Goal: Information Seeking & Learning: Learn about a topic

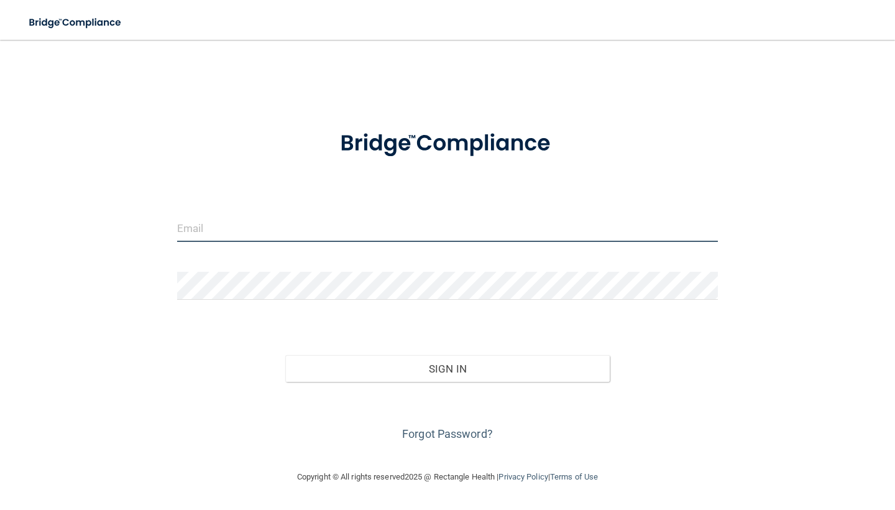
type input "[EMAIL_ADDRESS][DOMAIN_NAME]"
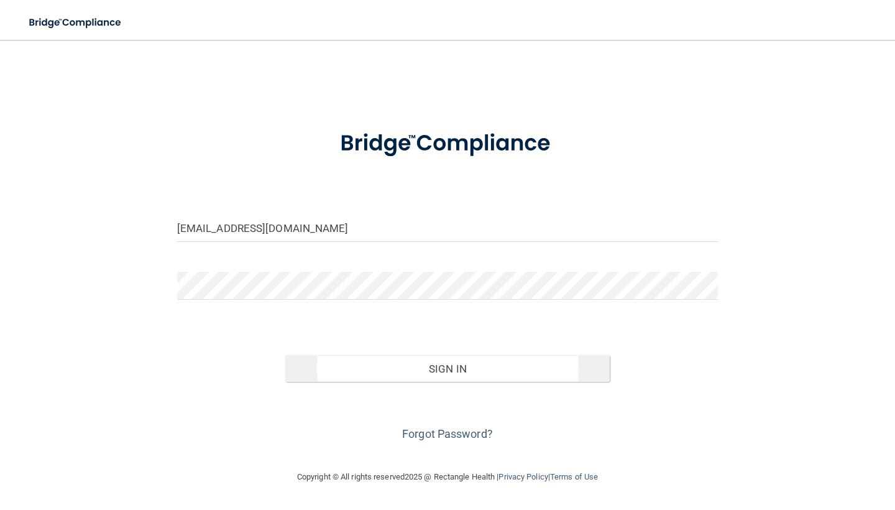
click at [447, 367] on button "Sign In" at bounding box center [447, 368] width 324 height 27
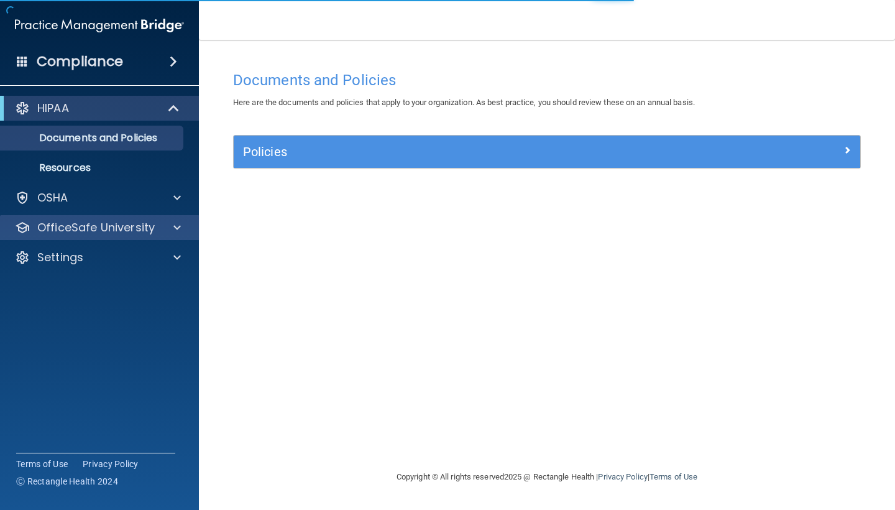
click at [72, 221] on p "OfficeSafe University" at bounding box center [95, 227] width 117 height 15
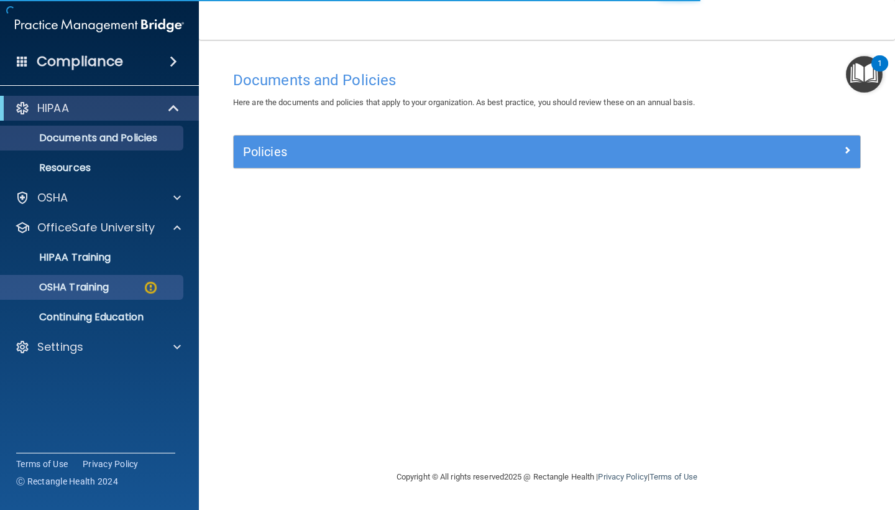
click at [101, 281] on p "OSHA Training" at bounding box center [58, 287] width 101 height 12
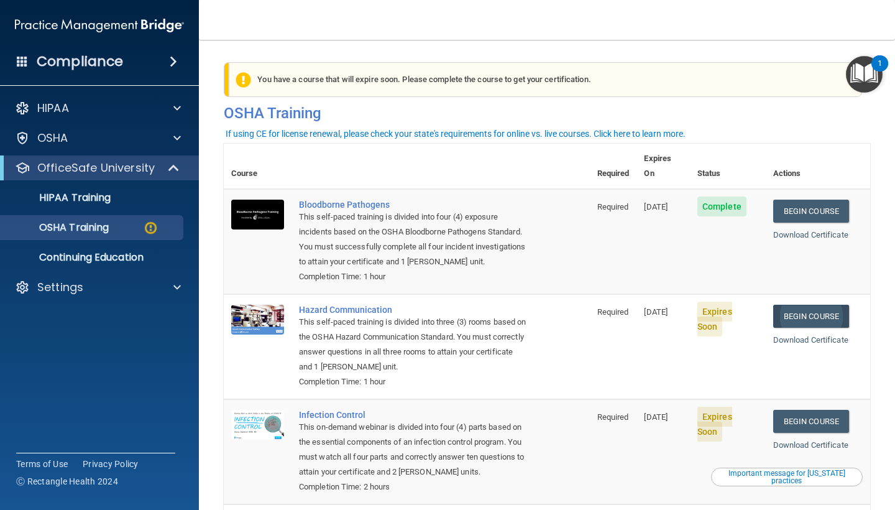
click at [836, 304] on link "Begin Course" at bounding box center [811, 315] width 76 height 23
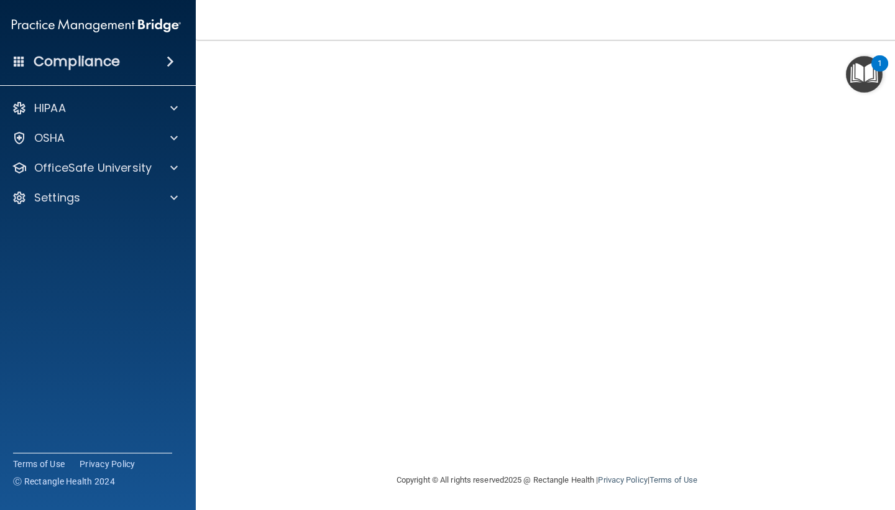
scroll to position [50, 0]
click at [866, 70] on img "Open Resource Center, 1 new notification" at bounding box center [864, 74] width 37 height 37
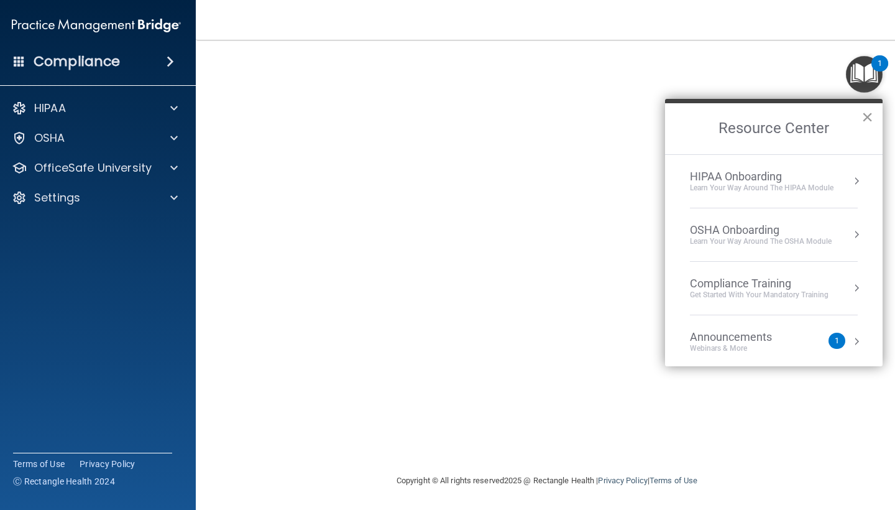
click at [869, 122] on button "×" at bounding box center [867, 117] width 12 height 20
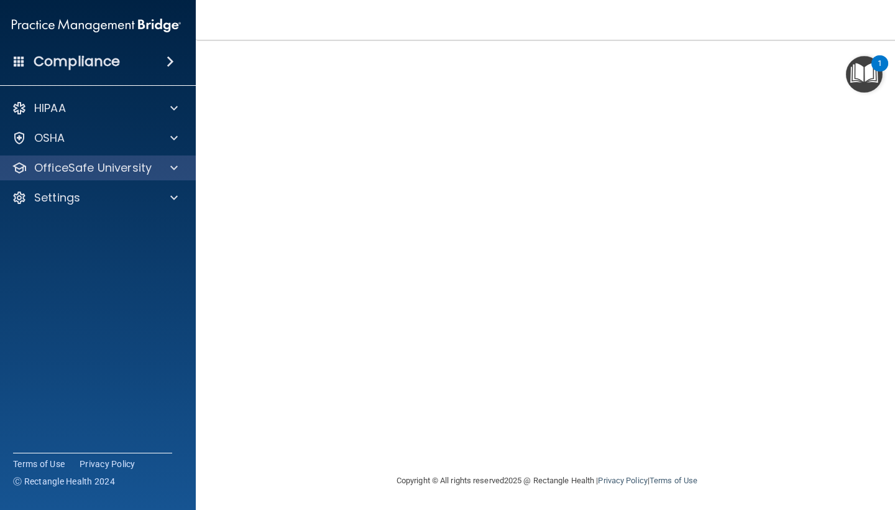
click at [170, 163] on div at bounding box center [172, 167] width 31 height 15
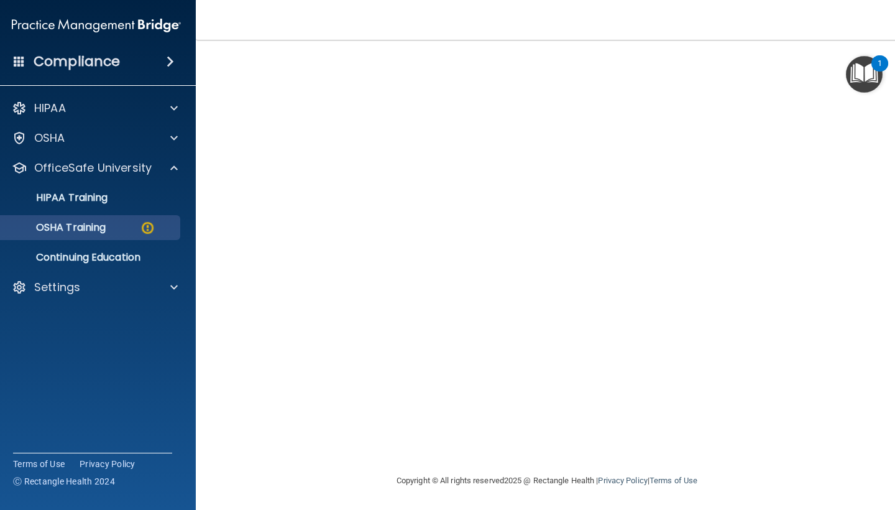
click at [106, 230] on p "OSHA Training" at bounding box center [55, 227] width 101 height 12
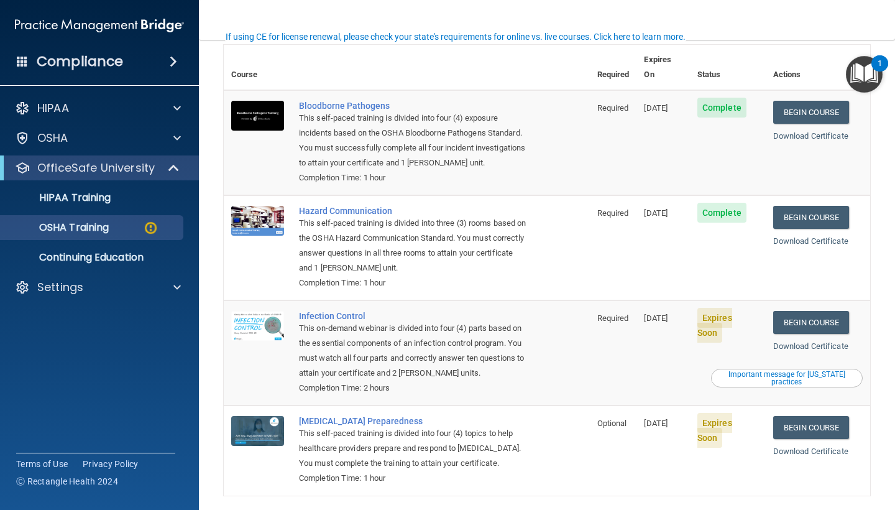
scroll to position [99, 0]
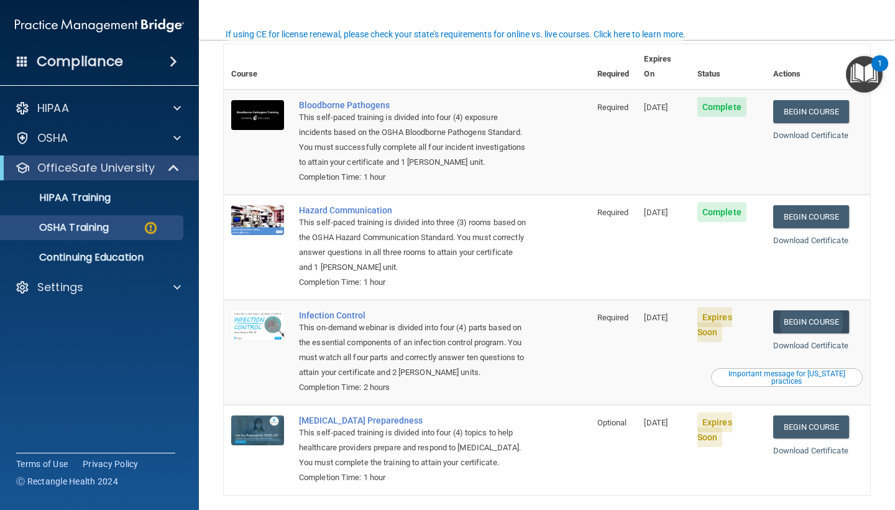
click at [817, 310] on link "Begin Course" at bounding box center [811, 321] width 76 height 23
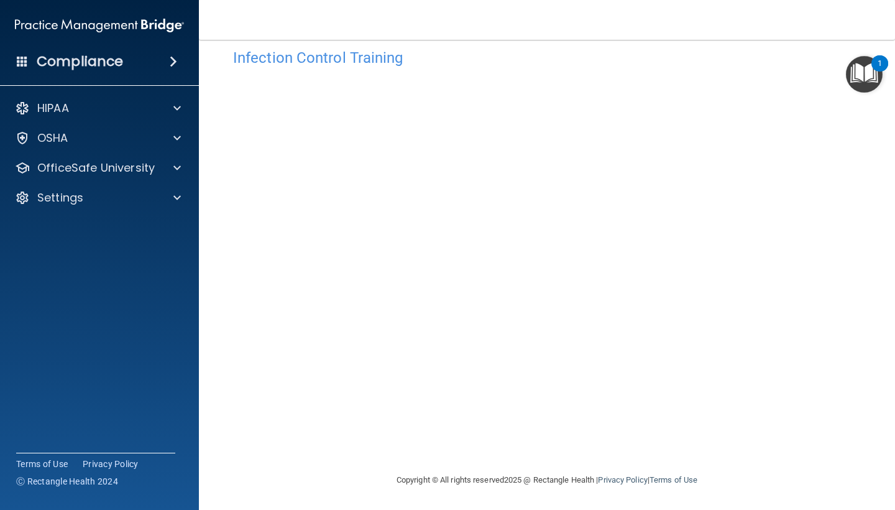
scroll to position [22, 0]
